Goal: Book appointment/travel/reservation

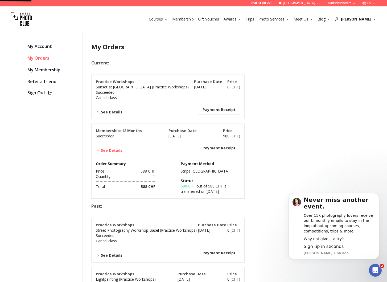
select select
select select "*******"
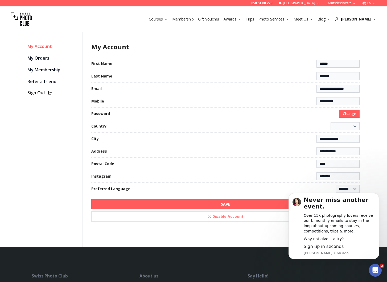
select select "**********"
click at [254, 20] on link "Trips" at bounding box center [250, 19] width 9 height 5
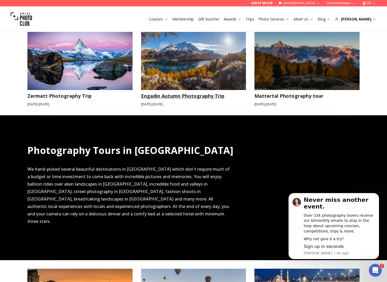
scroll to position [198, 0]
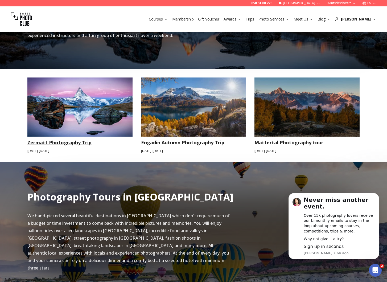
click at [106, 108] on img at bounding box center [79, 106] width 105 height 59
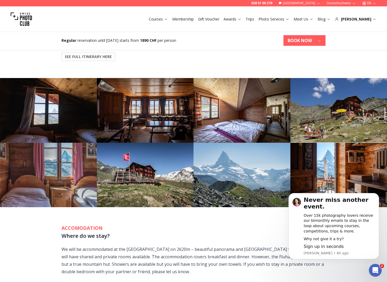
scroll to position [564, 0]
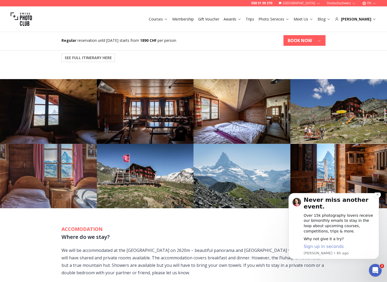
click at [323, 247] on span "Sign up in seconds" at bounding box center [324, 246] width 40 height 5
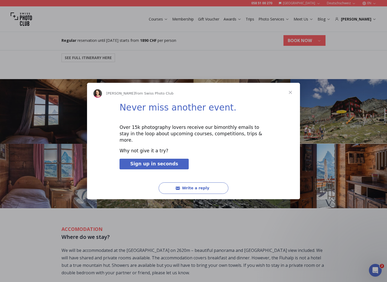
scroll to position [0, 0]
click at [138, 163] on link "Sign up in seconds" at bounding box center [154, 164] width 69 height 11
click at [294, 96] on span "Close" at bounding box center [290, 92] width 19 height 19
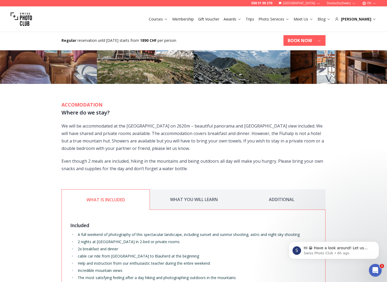
scroll to position [781, 0]
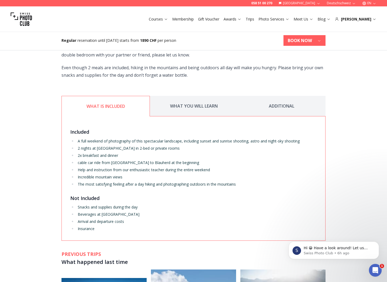
click at [286, 96] on button "ADDITIONAL" at bounding box center [282, 106] width 88 height 21
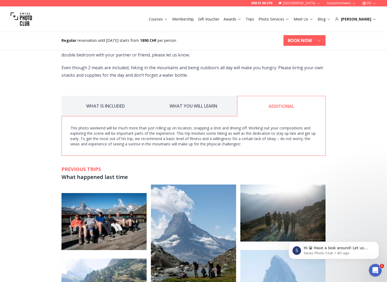
click at [196, 96] on button "WHAT YOU WILL LEARN" at bounding box center [193, 106] width 88 height 21
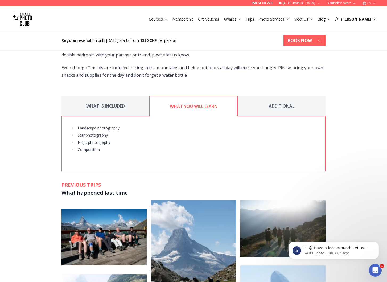
click at [114, 96] on button "WHAT IS INCLUDED" at bounding box center [106, 106] width 88 height 21
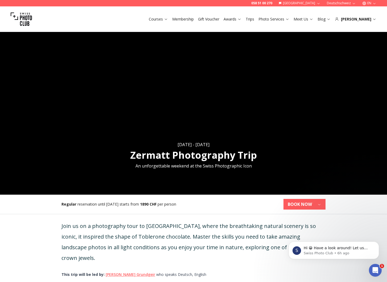
scroll to position [92, 0]
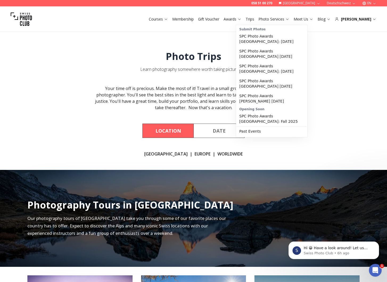
click at [241, 18] on link "Awards" at bounding box center [233, 19] width 18 height 5
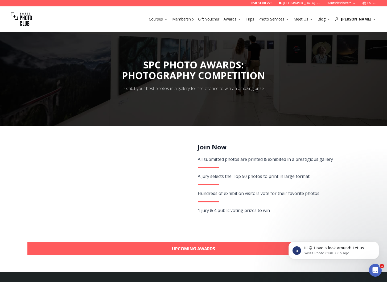
click at [254, 20] on link "Trips" at bounding box center [250, 19] width 9 height 5
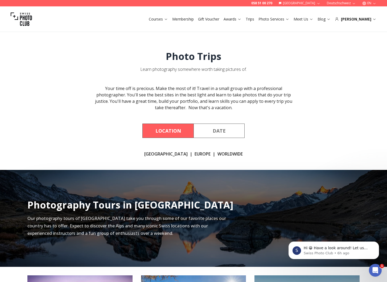
click at [197, 153] on link "Europe" at bounding box center [203, 154] width 16 height 6
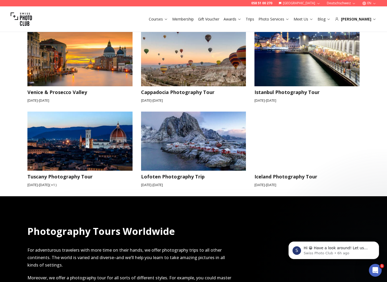
scroll to position [485, 0]
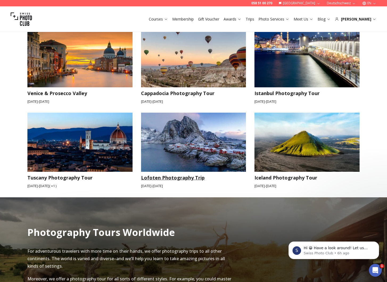
click at [189, 174] on h3 "Lofoten Photography Trip" at bounding box center [193, 177] width 105 height 7
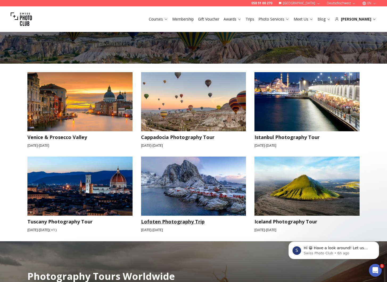
scroll to position [442, 0]
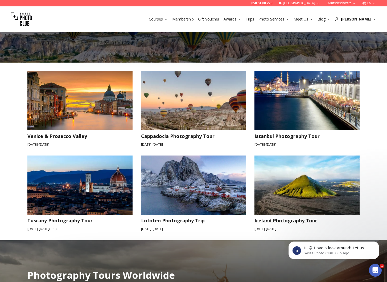
click at [294, 180] on img at bounding box center [307, 184] width 105 height 59
